Goal: Information Seeking & Learning: Learn about a topic

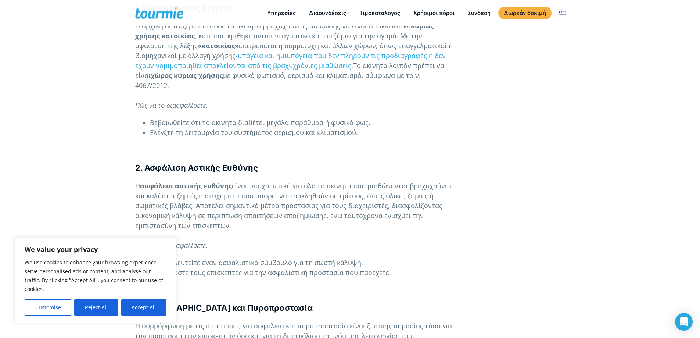
scroll to position [661, 0]
click at [113, 308] on button "Reject All" at bounding box center [96, 307] width 44 height 16
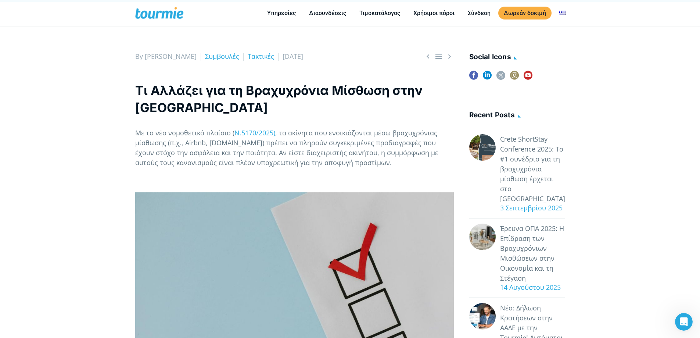
scroll to position [234, 0]
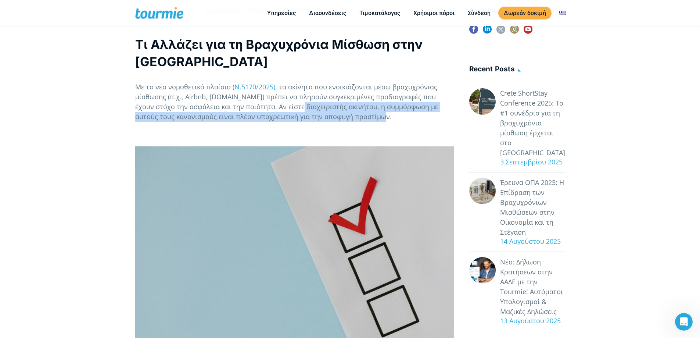
drag, startPoint x: 285, startPoint y: 89, endPoint x: 451, endPoint y: 99, distance: 166.8
click at [451, 99] on p "Με το νέο νομοθετικό πλαίσιο ( Ν.5170/2025) , τα ακίνητα που ενοικιάζονται μέσω…" at bounding box center [294, 102] width 319 height 40
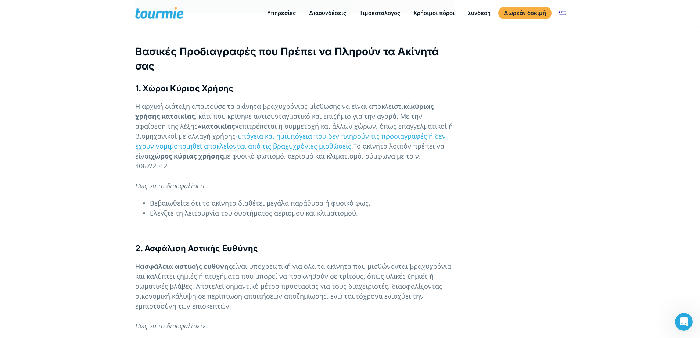
scroll to position [581, 0]
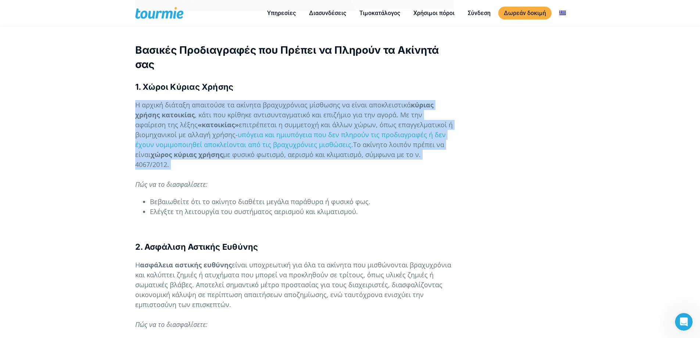
drag, startPoint x: 134, startPoint y: 84, endPoint x: 505, endPoint y: 156, distance: 377.4
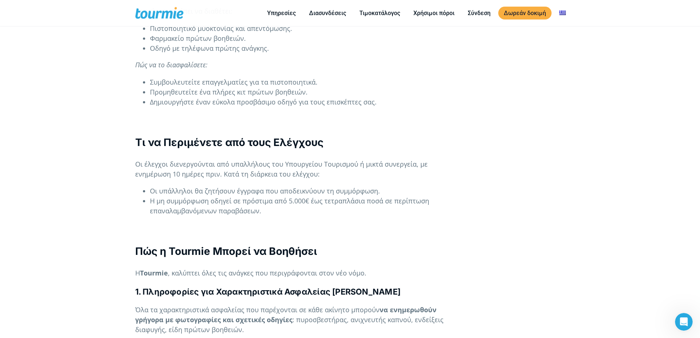
scroll to position [1211, 0]
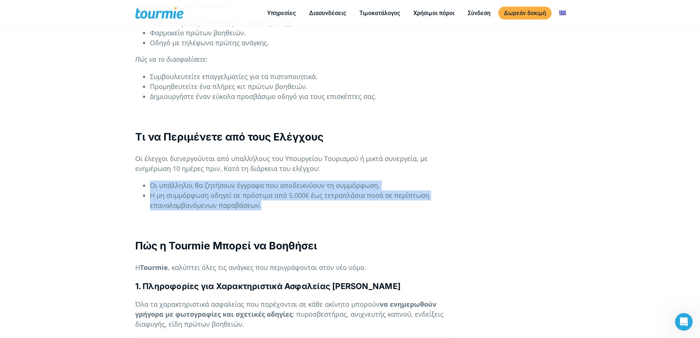
drag, startPoint x: 150, startPoint y: 164, endPoint x: 431, endPoint y: 183, distance: 282.2
click at [431, 183] on ul "Οι υπάλληλοι θα ζητήσουν έγγραφα που αποδεικνύουν τη συμμόρφωση. Η μη συμμόρφωσ…" at bounding box center [294, 195] width 319 height 30
click at [431, 190] on li "Η μη συμμόρφωση οδηγεί σε πρόστιμα από 5.000€ έως τετραπλάσια ποσά σε περίπτωση…" at bounding box center [302, 200] width 304 height 20
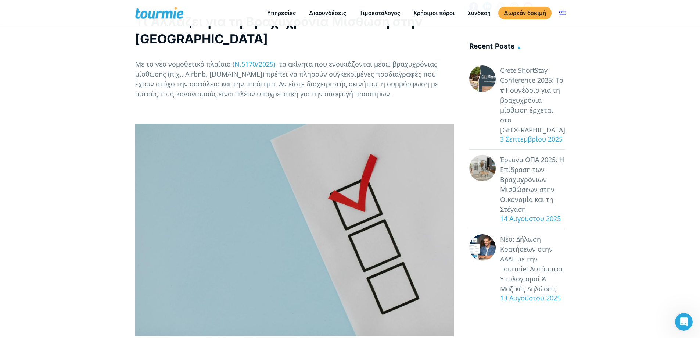
scroll to position [0, 0]
